Goal: Task Accomplishment & Management: Manage account settings

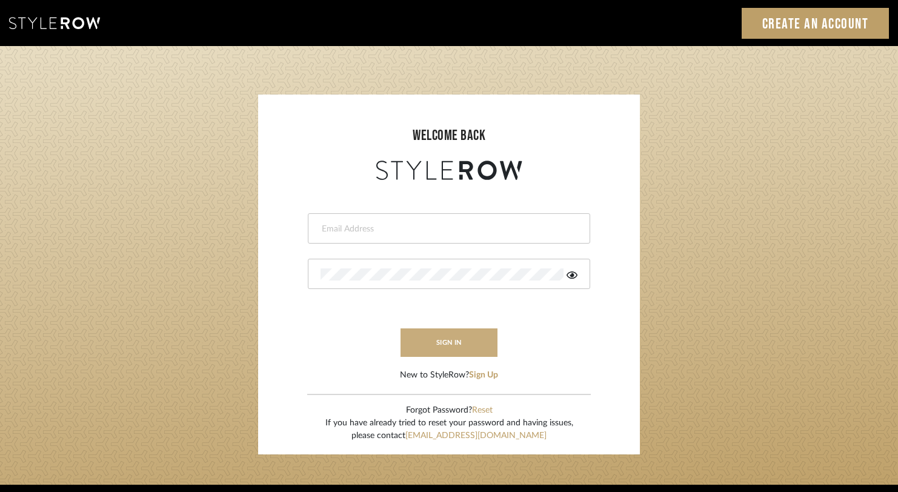
type input "[EMAIL_ADDRESS][DOMAIN_NAME]"
click at [462, 344] on button "sign in" at bounding box center [449, 342] width 97 height 28
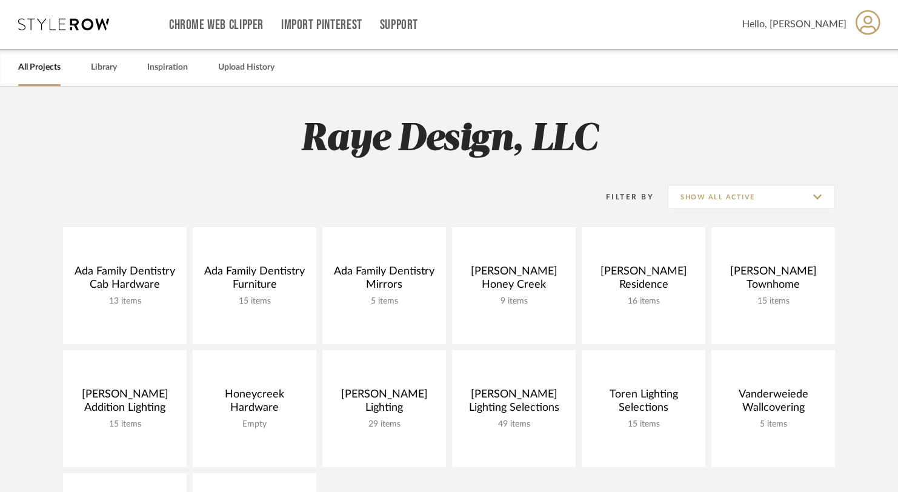
scroll to position [12, 0]
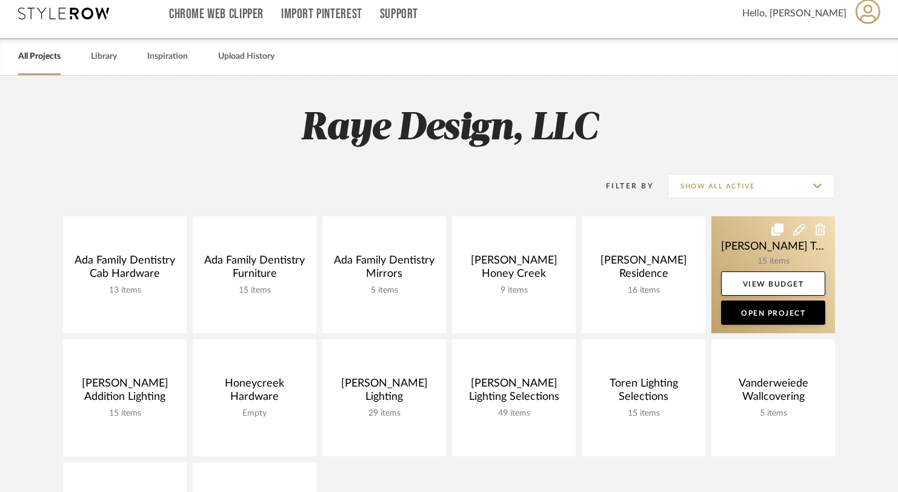
click at [780, 253] on link at bounding box center [773, 274] width 124 height 117
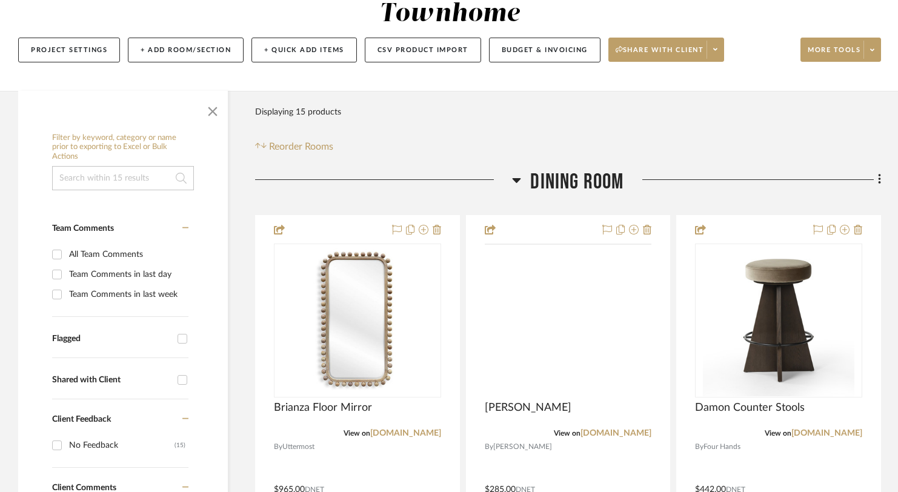
scroll to position [238, 0]
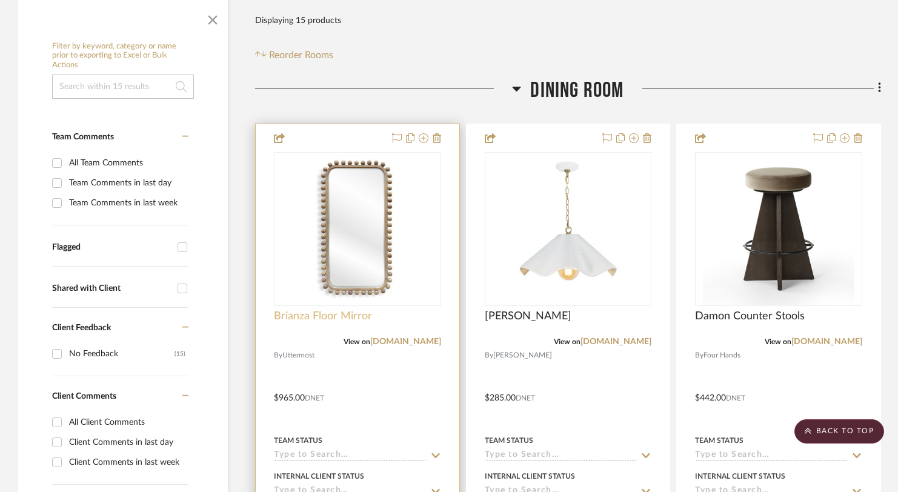
click at [327, 310] on span "Brianza Floor Mirror" at bounding box center [323, 316] width 98 height 13
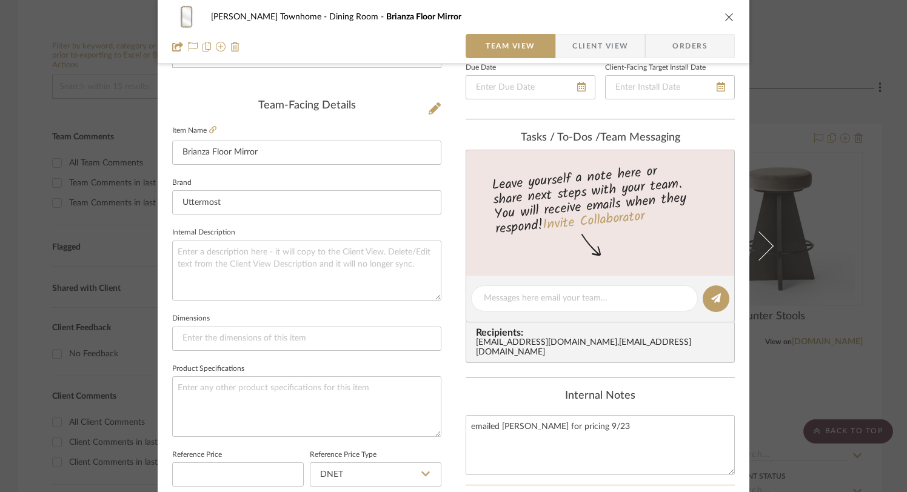
scroll to position [315, 0]
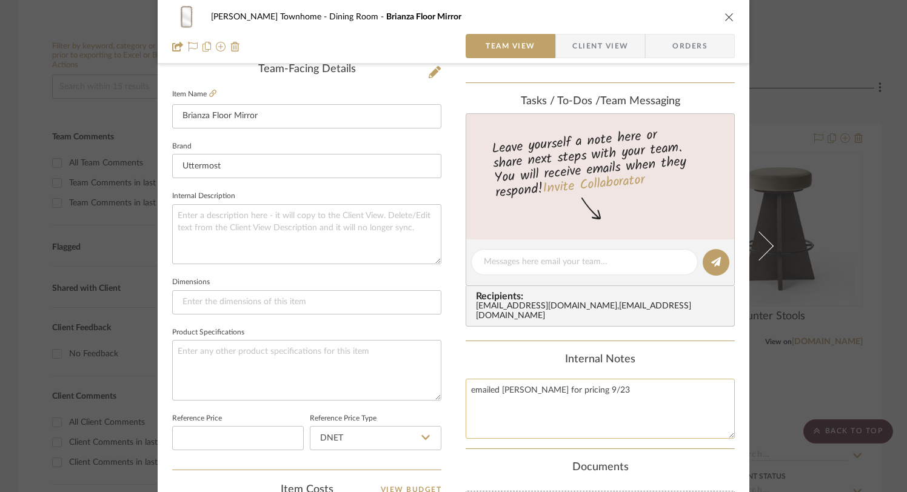
drag, startPoint x: 588, startPoint y: 381, endPoint x: 463, endPoint y: 376, distance: 125.5
click at [465, 379] on textarea "emailed Mel for pricing 9/23" at bounding box center [599, 409] width 269 height 60
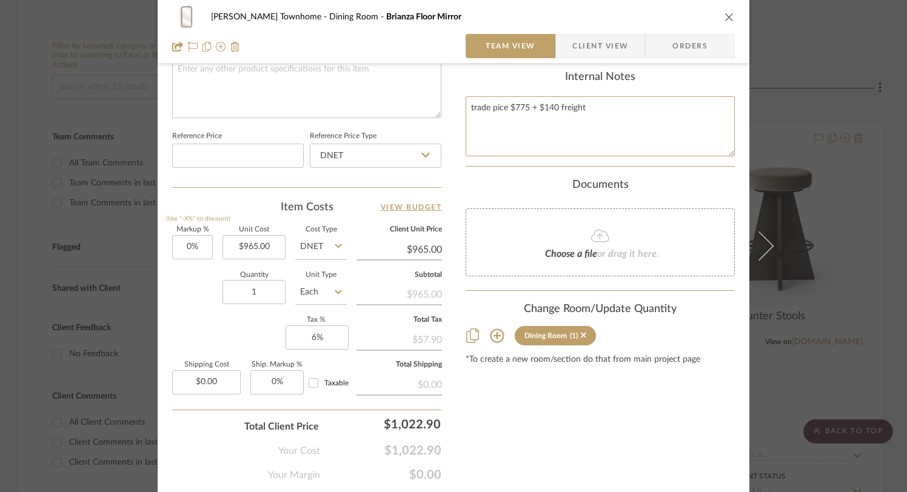
scroll to position [634, 0]
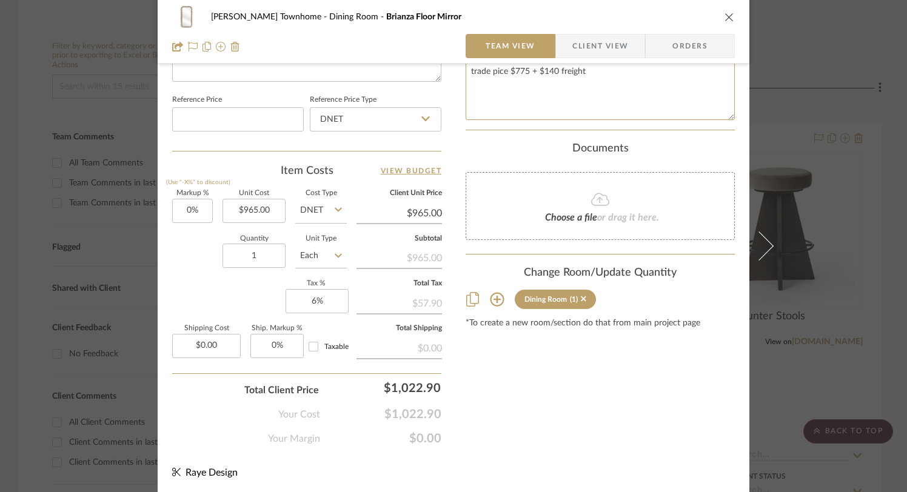
type textarea "trade pice $775 + $140 freight"
click at [826, 289] on div "Cooper Townhome Dining Room Brianza Floor Mirror Team View Client View Orders T…" at bounding box center [453, 246] width 907 height 492
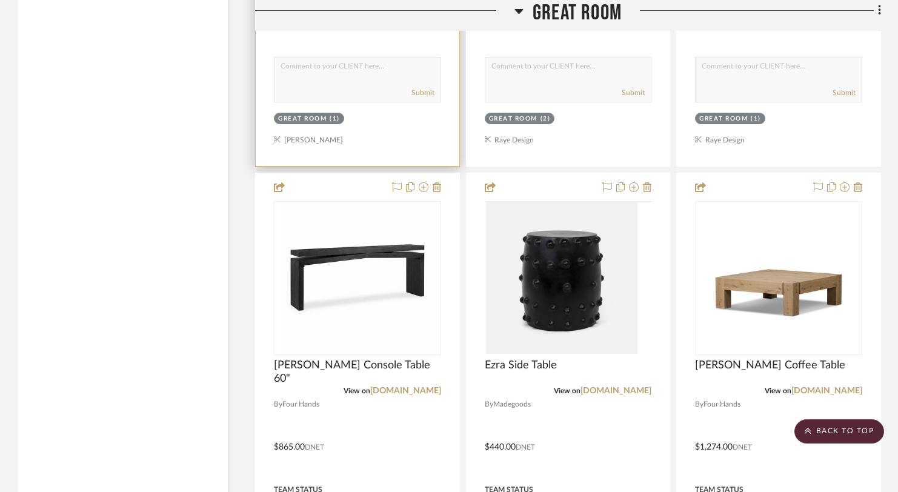
scroll to position [1883, 0]
